Goal: Check status: Check status

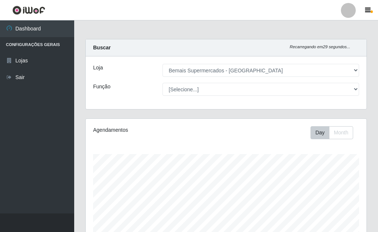
select select "249"
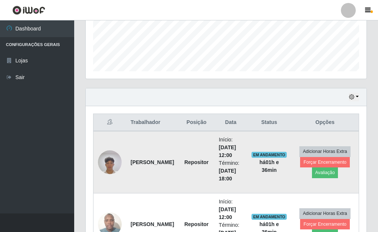
scroll to position [203, 0]
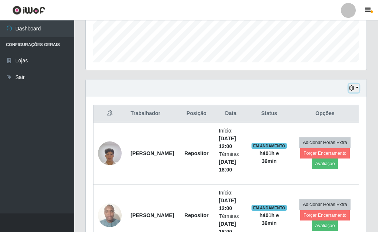
click at [357, 89] on button "button" at bounding box center [354, 88] width 10 height 9
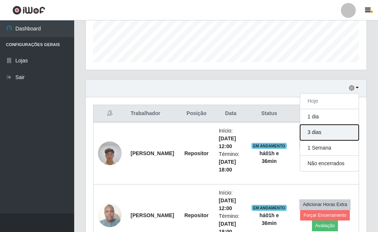
click at [328, 134] on button "3 dias" at bounding box center [329, 133] width 59 height 16
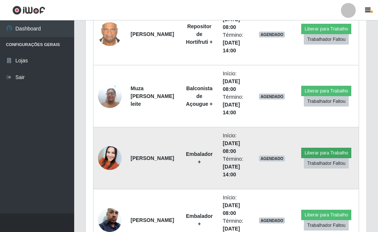
scroll to position [1501, 0]
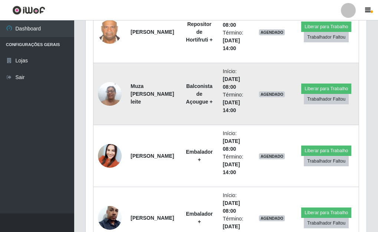
click at [109, 98] on img at bounding box center [110, 94] width 24 height 32
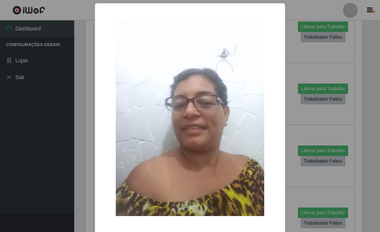
click at [291, 40] on div "× OK Cancel" at bounding box center [190, 116] width 380 height 232
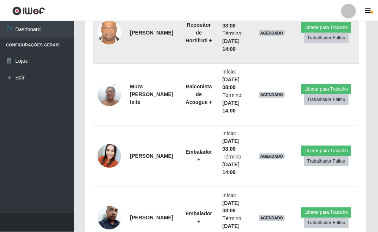
scroll to position [154, 281]
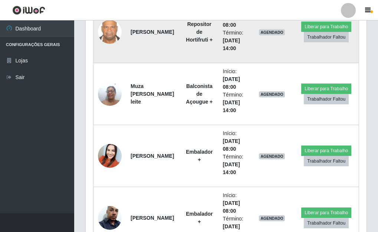
click at [107, 35] on img at bounding box center [110, 32] width 24 height 30
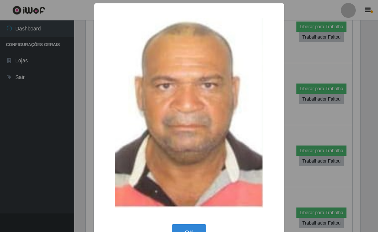
scroll to position [154, 276]
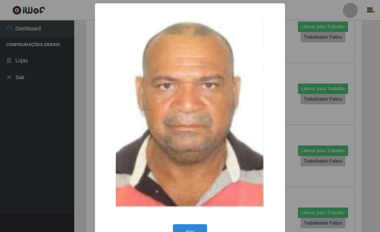
click at [291, 52] on div "× OK Cancel" at bounding box center [190, 116] width 380 height 232
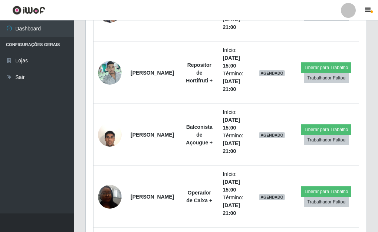
scroll to position [2836, 0]
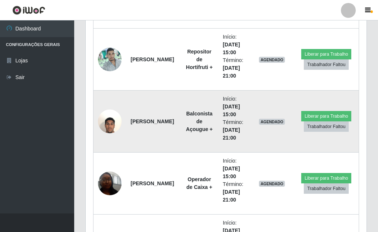
click at [107, 125] on img at bounding box center [110, 121] width 24 height 32
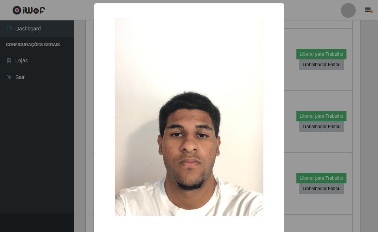
scroll to position [154, 276]
click at [289, 76] on div "× OK Cancel" at bounding box center [190, 116] width 380 height 232
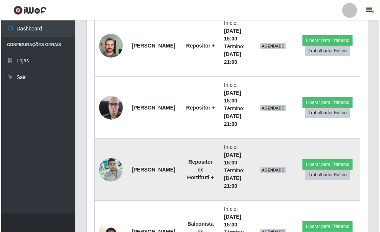
scroll to position [2799, 0]
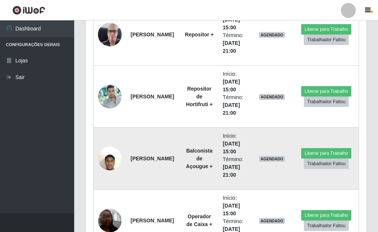
click at [106, 159] on img at bounding box center [110, 158] width 24 height 32
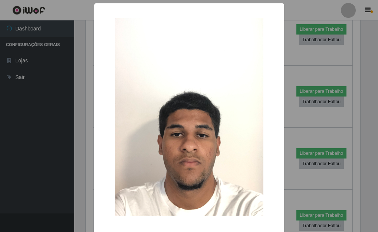
scroll to position [154, 276]
click at [288, 58] on div "× OK Cancel" at bounding box center [190, 116] width 380 height 232
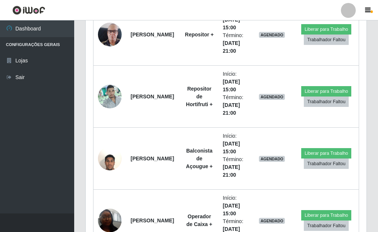
scroll to position [154, 281]
